Goal: Check status: Check status

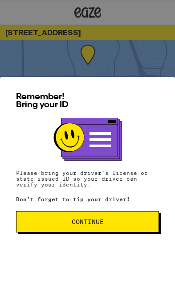
click at [129, 226] on button "Continue" at bounding box center [87, 221] width 143 height 21
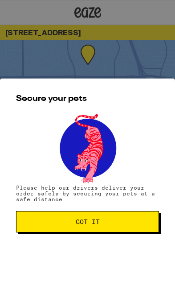
click at [135, 225] on button "Got it" at bounding box center [87, 221] width 143 height 21
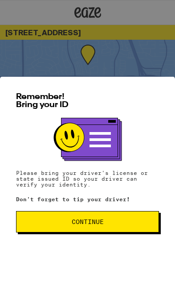
click at [127, 226] on button "Continue" at bounding box center [87, 221] width 143 height 21
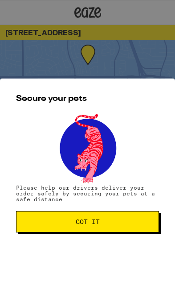
click at [128, 220] on span "Got it" at bounding box center [88, 221] width 128 height 6
